Goal: Task Accomplishment & Management: Use online tool/utility

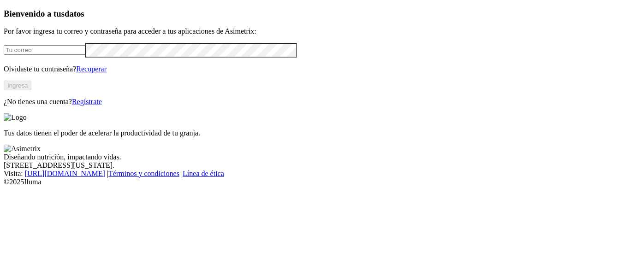
type input "[EMAIL_ADDRESS][PERSON_NAME][DOMAIN_NAME]"
click at [31, 90] on button "Ingresa" at bounding box center [18, 86] width 28 height 10
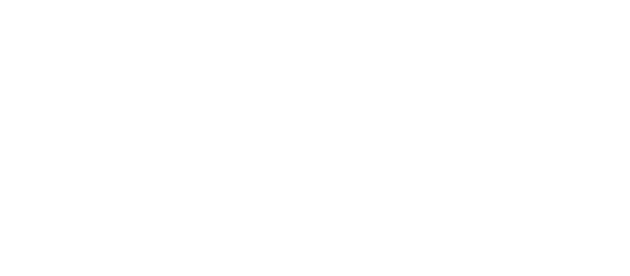
paste input "ANA FRANCISCA GUERRERO - VILLA ANA - AGO 2024.xlsx"
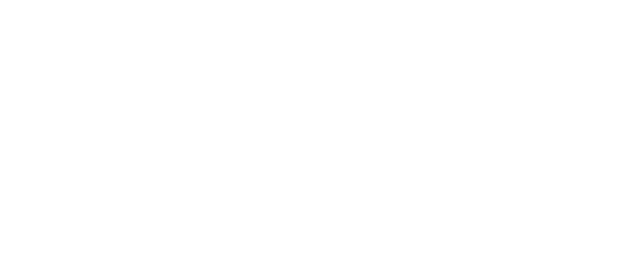
type input "ANA FRANCISCA GUERRERO - VILLA ANA - AGO 2024"
paste input "ANA FRANCISCA GUERRERO - VILLA ANA - DIC 2024.xlsx"
type input "ANA FRANCISCA GUERRERO - VILLA ANA - DIC 2024"
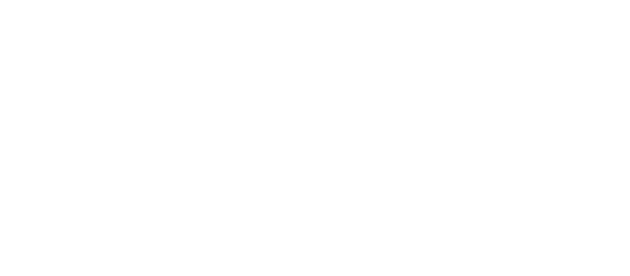
paste input "AVICOLA SAN PABLITO - SAN PABLITO - RIO NEGRO - No 2 - JUNIO.xlsx"
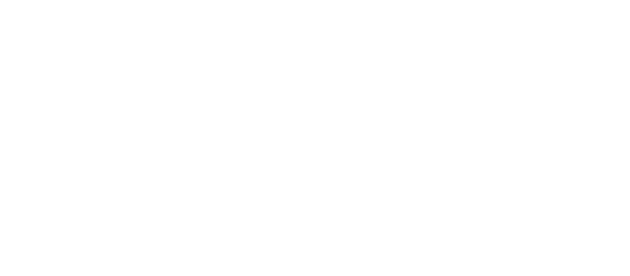
scroll to position [0, 109]
type input "AVICOLA SAN PABLITO - SAN PABLITO - RIO NEGRO - No 2 - JUNIO."
type input "AVICOLA SAN PABLITO - SAN PABLITO - RIO NEGRO - No 1 - JULIO"
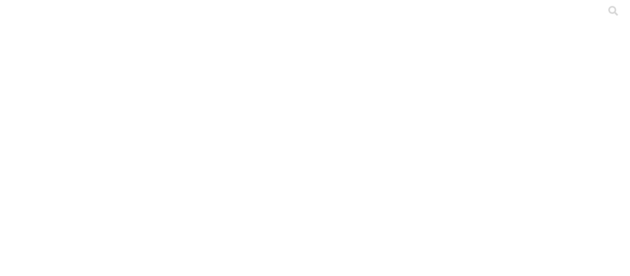
paste input "AVICOLA SAN PABLITO - SAN PABLITO - RIO NEGRO - No 2 - JUNIO.xlsx"
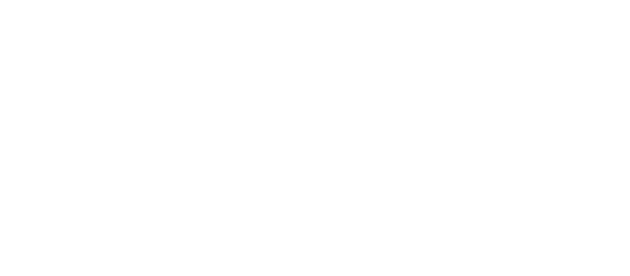
scroll to position [0, 107]
type input "AVICOLA SAN PABLITO - SAN PABLITO - RIO NEGRO - No 2 - JUNIO"
paste input "AVICOLA SAN PABLITO - SAN PABLITO - RIO NEGRO - No 1 - JULIO.xlsx"
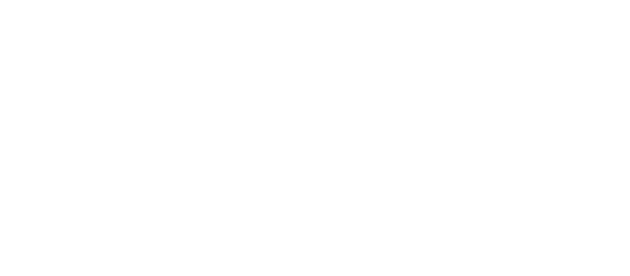
type input "AVICOLA SAN PABLITO - SAN PABLITO - RIO NEGRO - No 1 - JULIO"
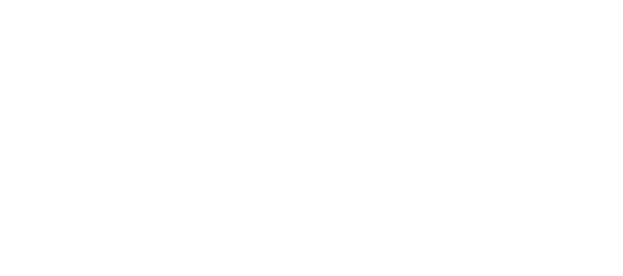
scroll to position [0, 0]
